Goal: Register for event/course

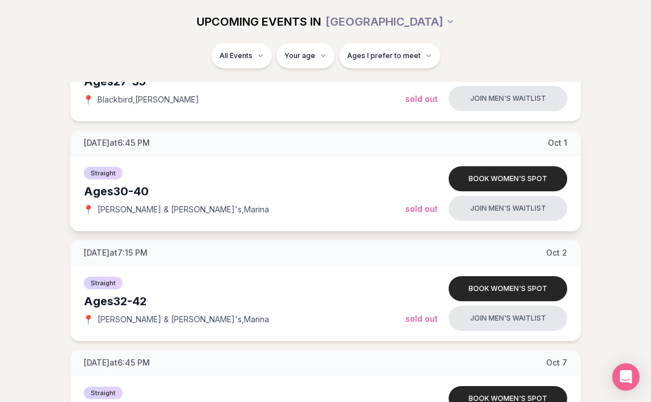
scroll to position [869, 0]
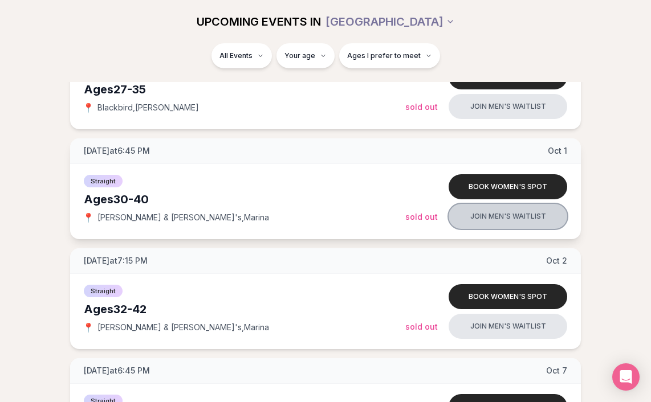
click at [462, 226] on button "Join men's waitlist" at bounding box center [507, 216] width 119 height 25
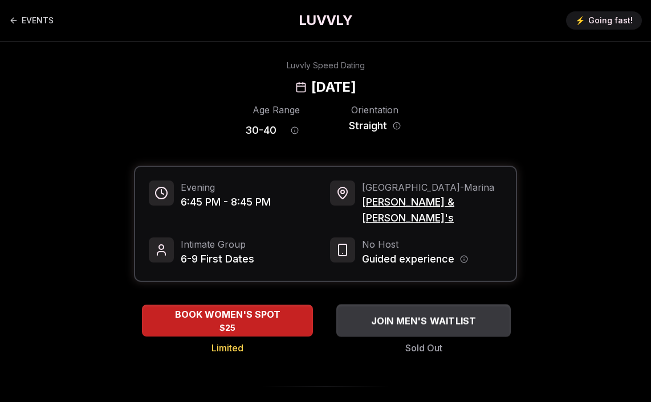
click at [407, 314] on span "JOIN MEN'S WAITLIST" at bounding box center [424, 321] width 110 height 14
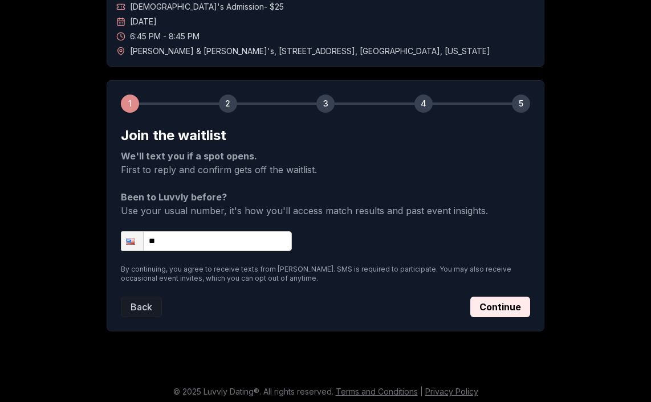
scroll to position [96, 0]
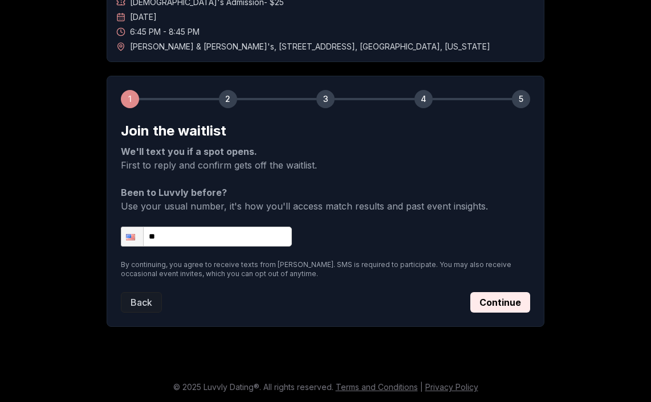
click at [190, 232] on input "**" at bounding box center [206, 237] width 171 height 20
type input "**********"
click at [499, 303] on button "Continue" at bounding box center [500, 302] width 60 height 21
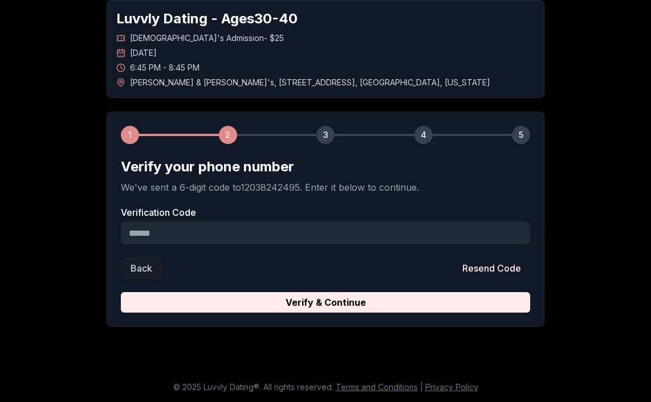
scroll to position [60, 0]
click at [257, 229] on input "Verification Code" at bounding box center [325, 233] width 409 height 23
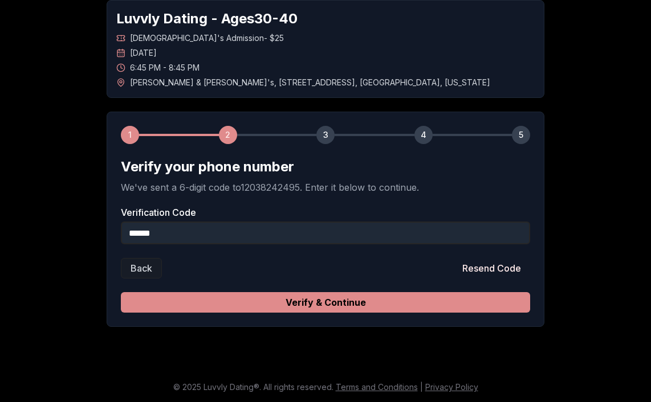
type input "******"
click at [297, 303] on button "Verify & Continue" at bounding box center [325, 302] width 409 height 21
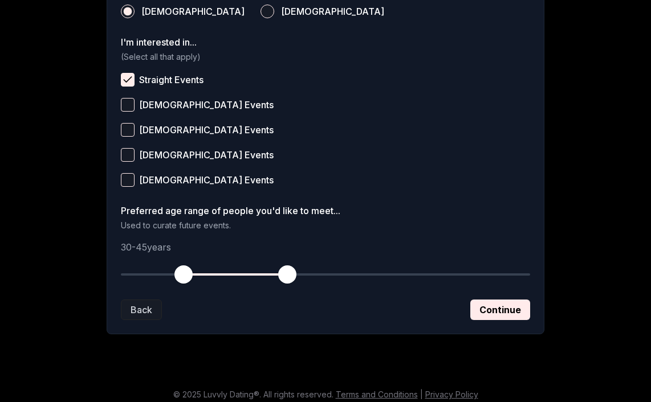
scroll to position [456, 0]
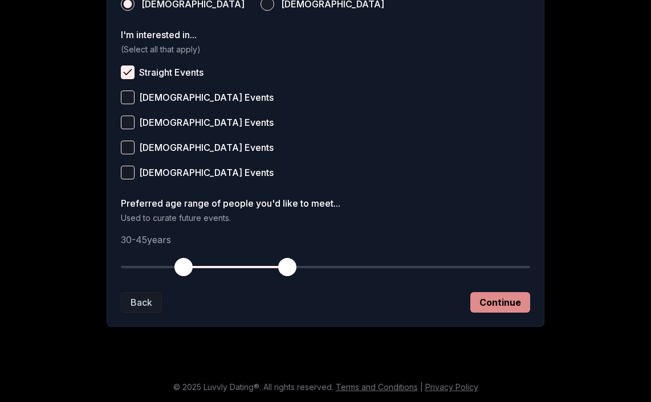
click at [505, 301] on button "Continue" at bounding box center [500, 302] width 60 height 21
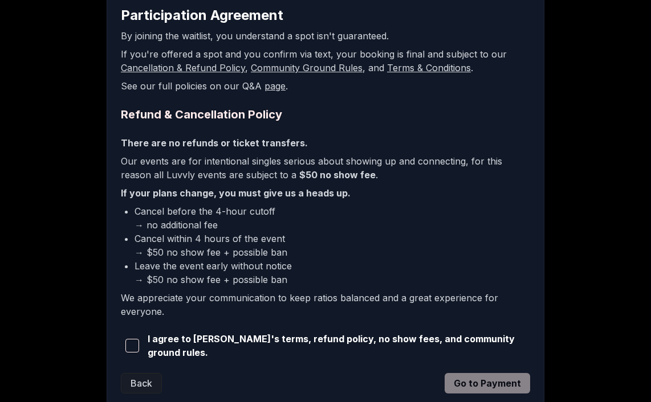
scroll to position [192, 0]
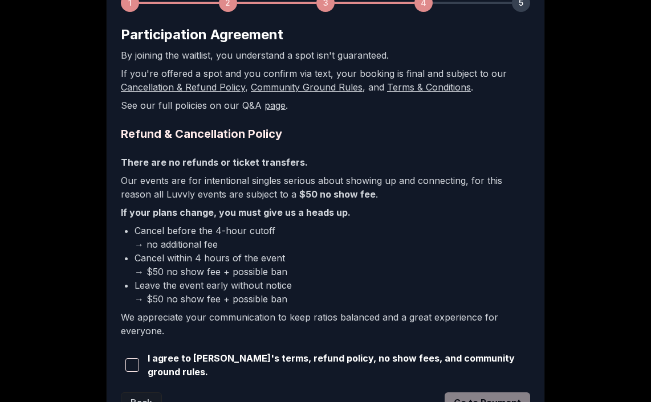
click at [135, 369] on span "button" at bounding box center [132, 365] width 14 height 14
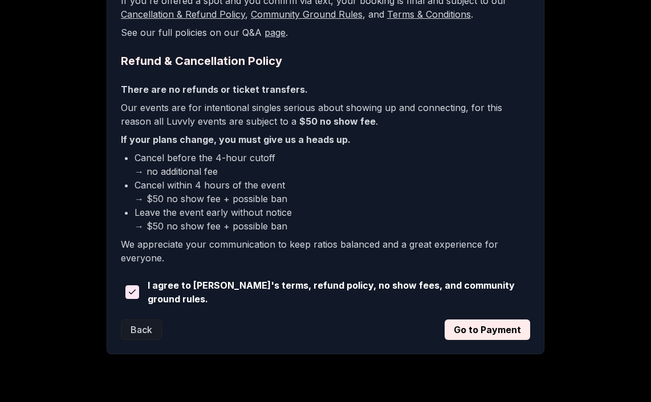
scroll to position [268, 0]
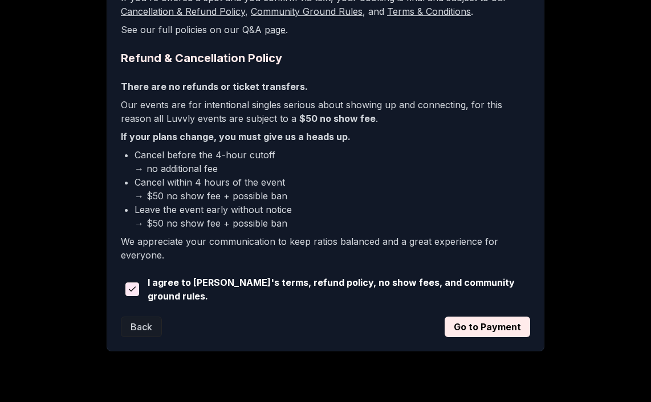
click at [490, 336] on div "1 2 3 4 5 Participation Agreement By joining the waitlist, you understand a spo…" at bounding box center [326, 128] width 438 height 448
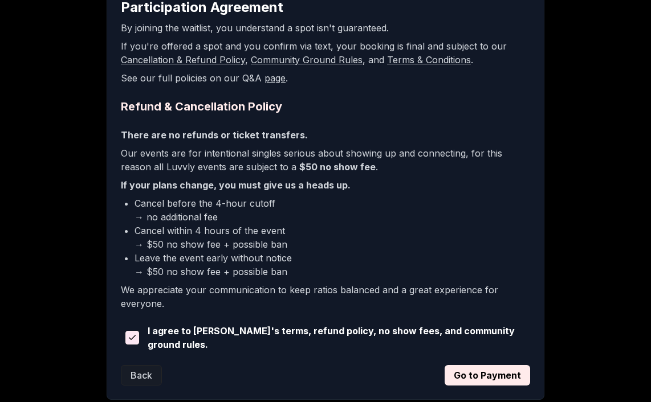
scroll to position [221, 0]
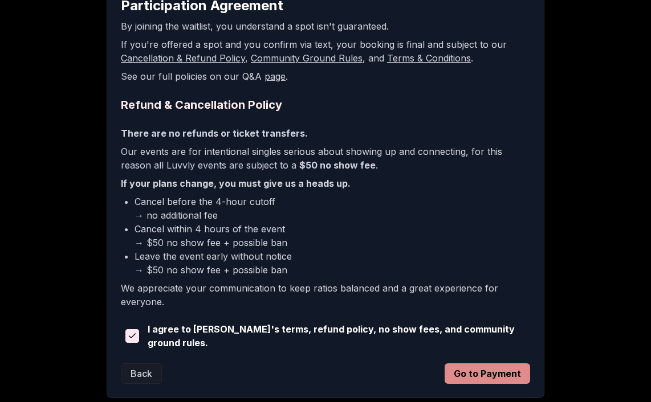
click at [473, 374] on button "Go to Payment" at bounding box center [486, 374] width 85 height 21
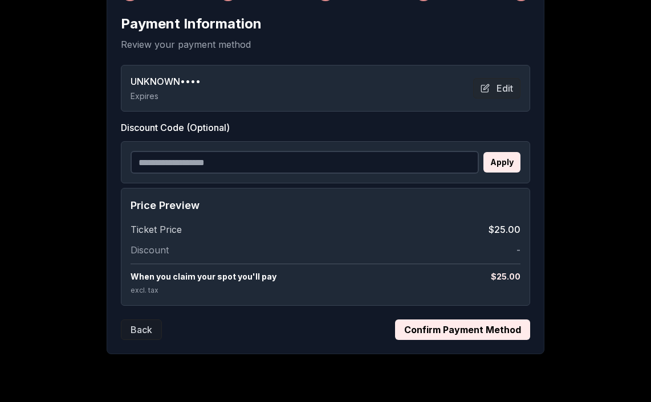
scroll to position [214, 0]
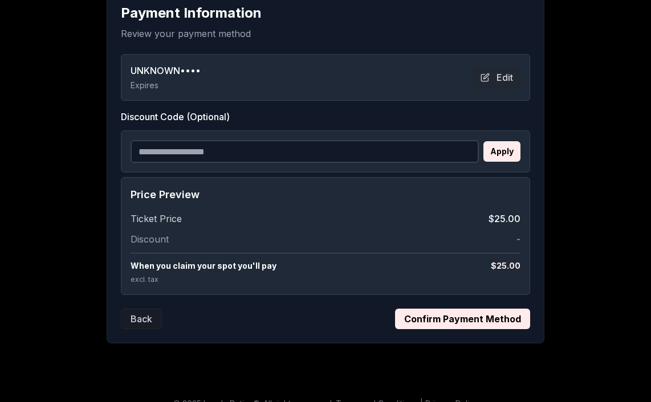
click at [438, 326] on button "Confirm Payment Method" at bounding box center [462, 319] width 135 height 21
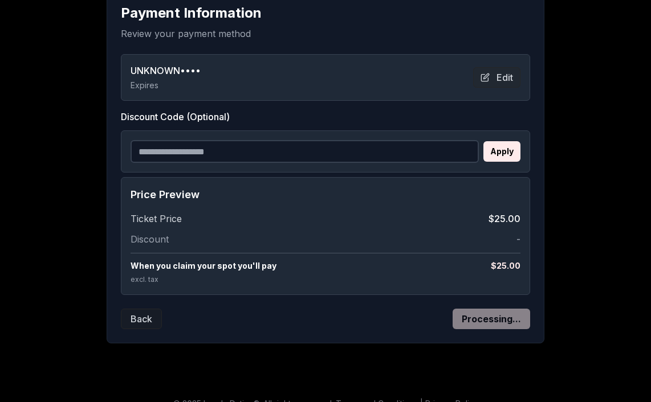
scroll to position [83, 0]
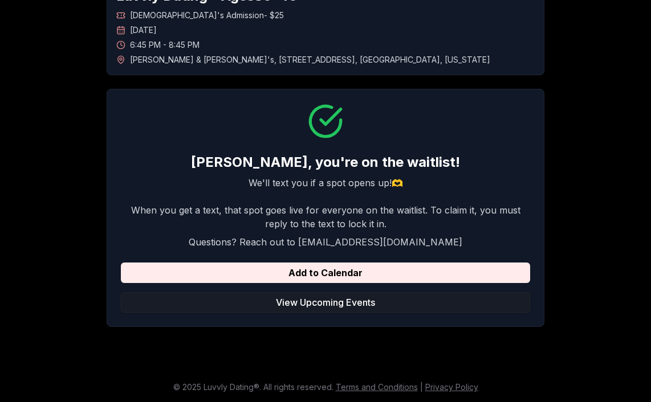
click at [362, 185] on p "We'll text you if a spot opens up!🫶" at bounding box center [325, 183] width 409 height 14
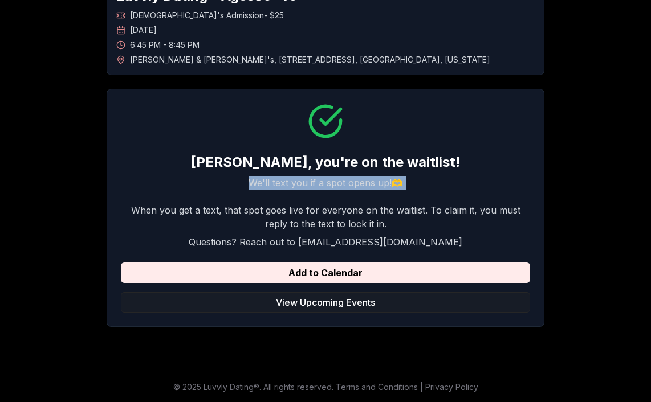
drag, startPoint x: 362, startPoint y: 185, endPoint x: 358, endPoint y: 217, distance: 31.6
click at [358, 217] on div "[PERSON_NAME] , you're on the waitlist! We'll text you if a spot opens up!🫶 Whe…" at bounding box center [325, 208] width 409 height 210
click at [358, 217] on p "When you get a text, that spot goes live for everyone on the waitlist. To claim…" at bounding box center [325, 216] width 409 height 27
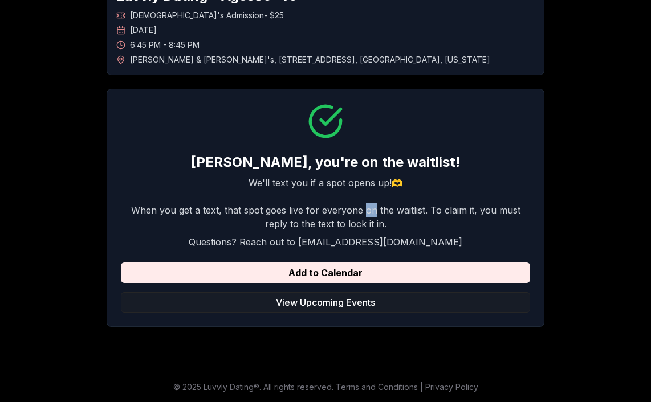
click at [358, 217] on p "When you get a text, that spot goes live for everyone on the waitlist. To claim…" at bounding box center [325, 216] width 409 height 27
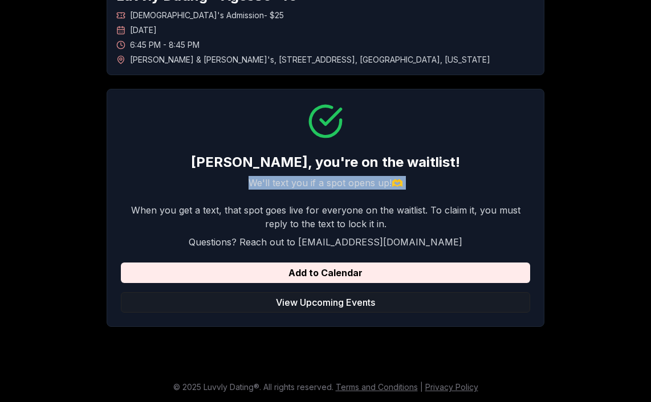
drag, startPoint x: 358, startPoint y: 217, endPoint x: 365, endPoint y: 184, distance: 33.1
click at [365, 184] on div "[PERSON_NAME] , you're on the waitlist! We'll text you if a spot opens up!🫶 Whe…" at bounding box center [325, 208] width 409 height 210
click at [365, 184] on p "We'll text you if a spot opens up!🫶" at bounding box center [325, 183] width 409 height 14
drag, startPoint x: 365, startPoint y: 184, endPoint x: 347, endPoint y: 219, distance: 39.5
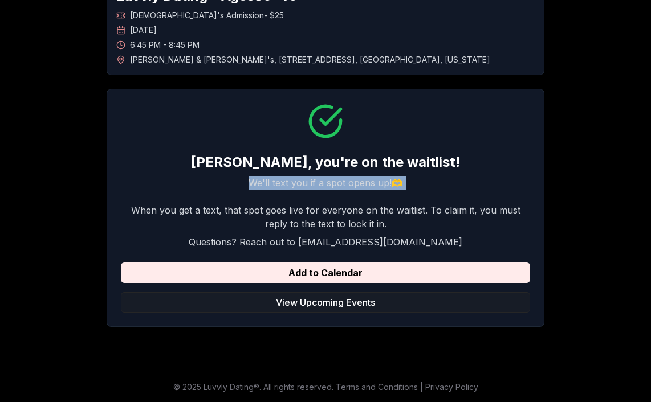
click at [347, 219] on div "[PERSON_NAME] , you're on the waitlist! We'll text you if a spot opens up!🫶 Whe…" at bounding box center [325, 208] width 409 height 210
click at [347, 219] on p "When you get a text, that spot goes live for everyone on the waitlist. To claim…" at bounding box center [325, 216] width 409 height 27
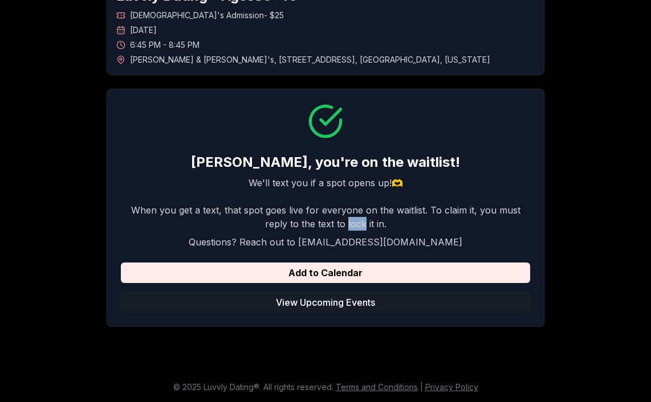
click at [347, 219] on p "When you get a text, that spot goes live for everyone on the waitlist. To claim…" at bounding box center [325, 216] width 409 height 27
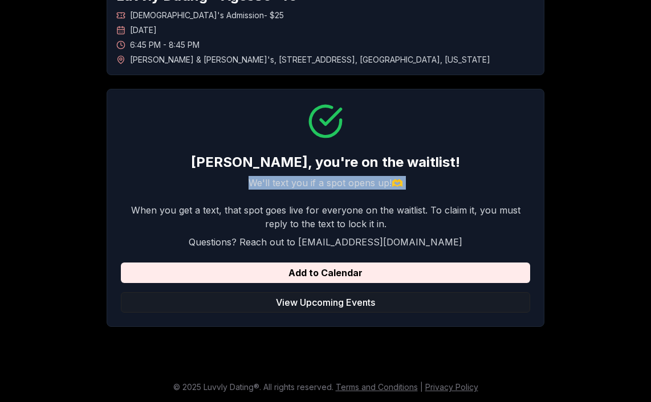
drag, startPoint x: 347, startPoint y: 219, endPoint x: 352, endPoint y: 186, distance: 33.4
click at [352, 186] on div "[PERSON_NAME] , you're on the waitlist! We'll text you if a spot opens up!🫶 Whe…" at bounding box center [325, 208] width 409 height 210
click at [352, 186] on p "We'll text you if a spot opens up!🫶" at bounding box center [325, 183] width 409 height 14
drag, startPoint x: 352, startPoint y: 186, endPoint x: 335, endPoint y: 218, distance: 36.2
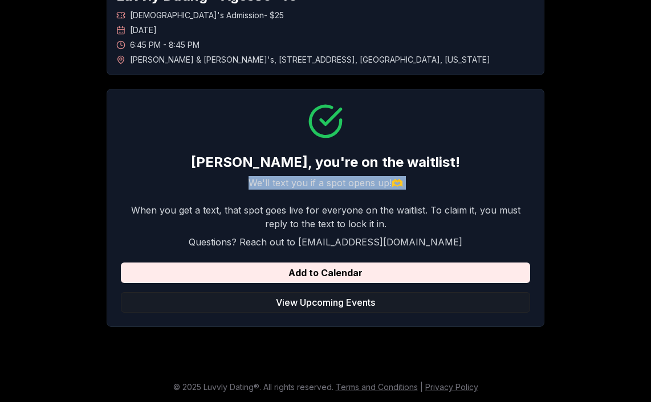
click at [335, 218] on div "[PERSON_NAME] , you're on the waitlist! We'll text you if a spot opens up!🫶 Whe…" at bounding box center [325, 208] width 409 height 210
click at [335, 218] on p "When you get a text, that spot goes live for everyone on the waitlist. To claim…" at bounding box center [325, 216] width 409 height 27
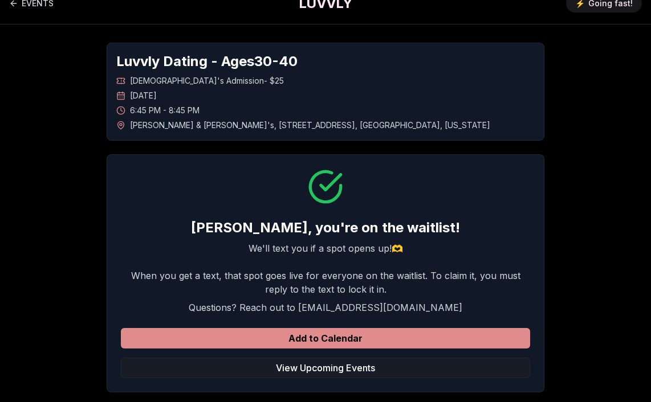
scroll to position [0, 0]
